Goal: Information Seeking & Learning: Learn about a topic

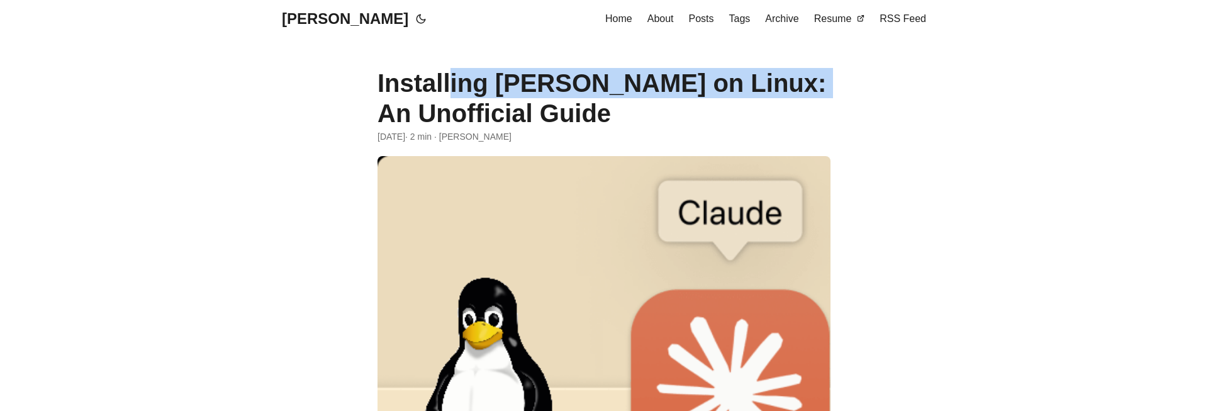
drag, startPoint x: 711, startPoint y: 86, endPoint x: 378, endPoint y: 82, distance: 333.6
click at [378, 82] on h1 "Installing [PERSON_NAME] on Linux: An Unofficial Guide" at bounding box center [604, 98] width 453 height 60
copy h1 "Installing Claude Desktop on"
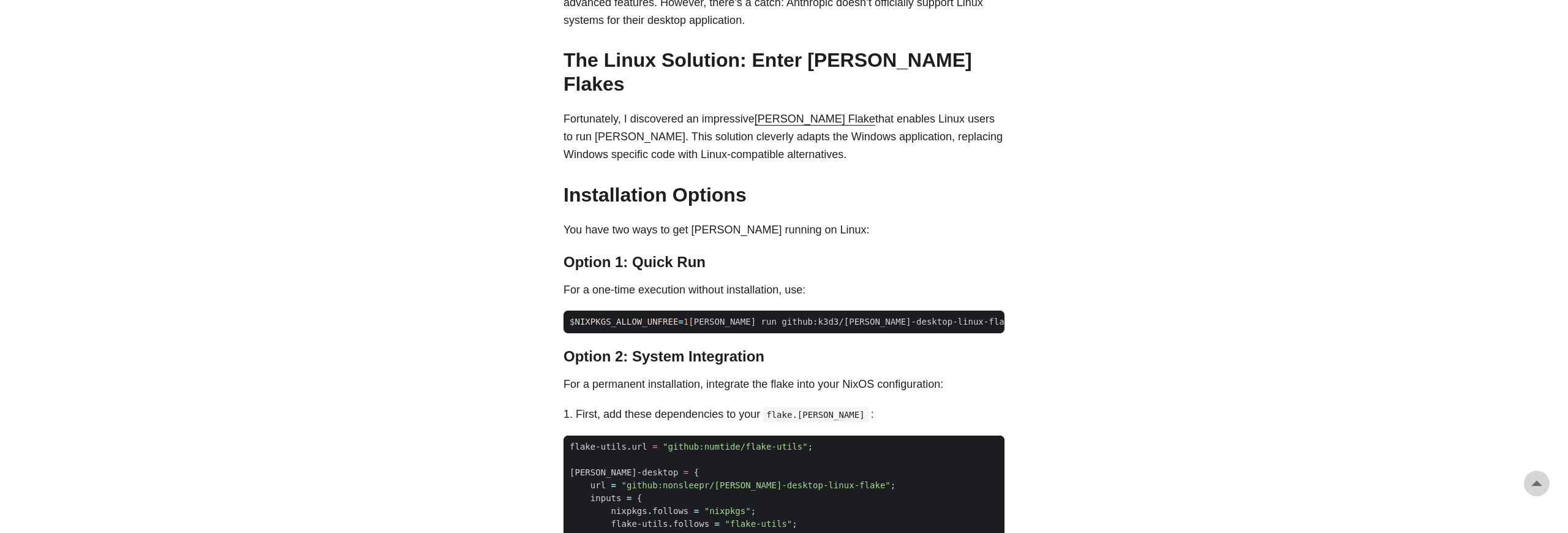
scroll to position [797, 0]
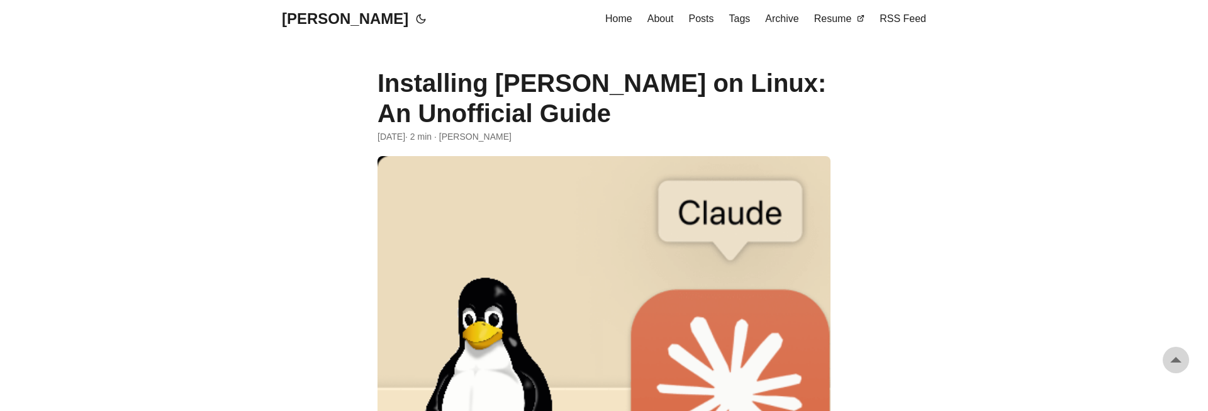
scroll to position [819, 0]
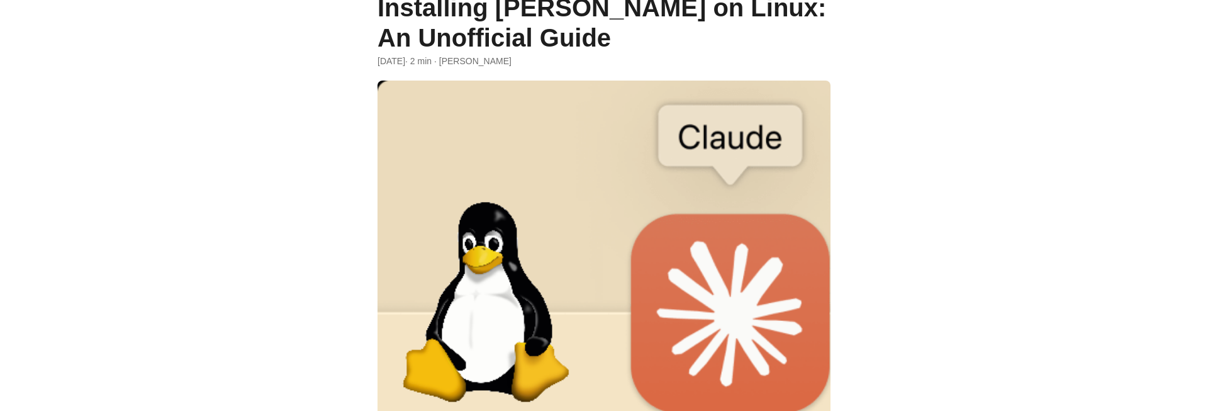
scroll to position [74, 0]
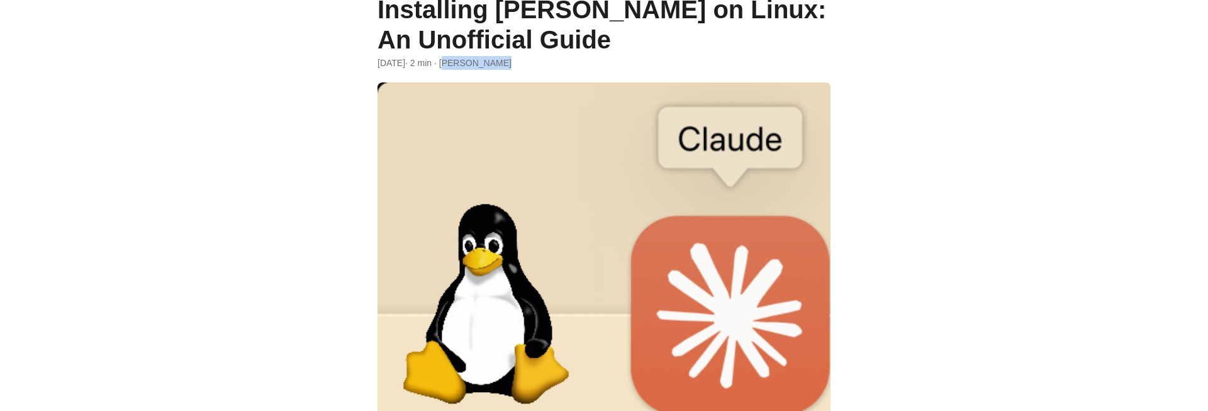
drag, startPoint x: 475, startPoint y: 64, endPoint x: 524, endPoint y: 62, distance: 48.5
click at [524, 62] on div "[DATE] · 2 min · [PERSON_NAME]" at bounding box center [604, 63] width 453 height 14
copy div "[PERSON_NAME]"
